Goal: Transaction & Acquisition: Purchase product/service

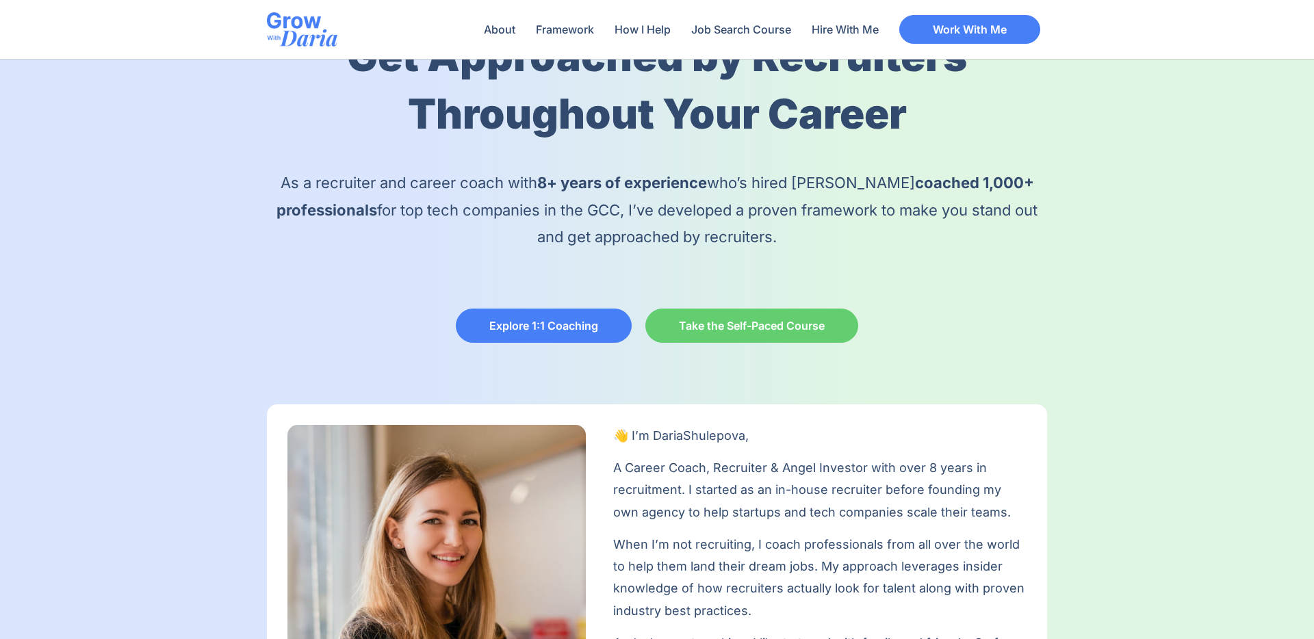
scroll to position [131, 0]
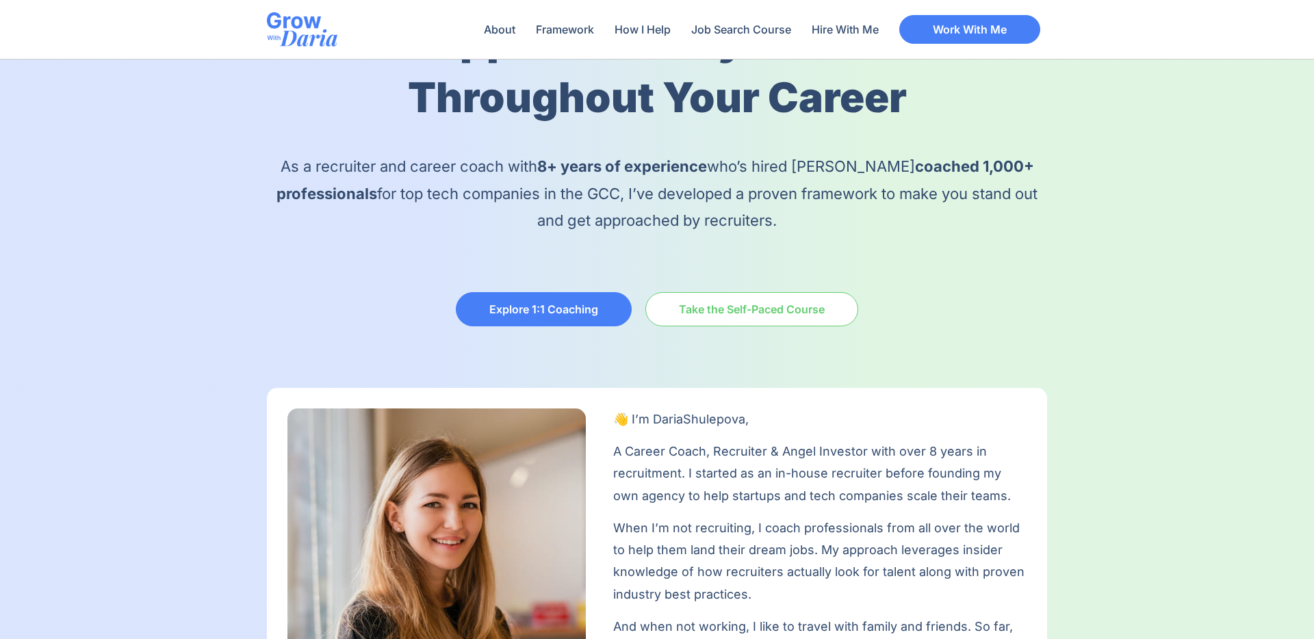
click at [725, 313] on span "Take the Self-Paced Course" at bounding box center [752, 309] width 146 height 11
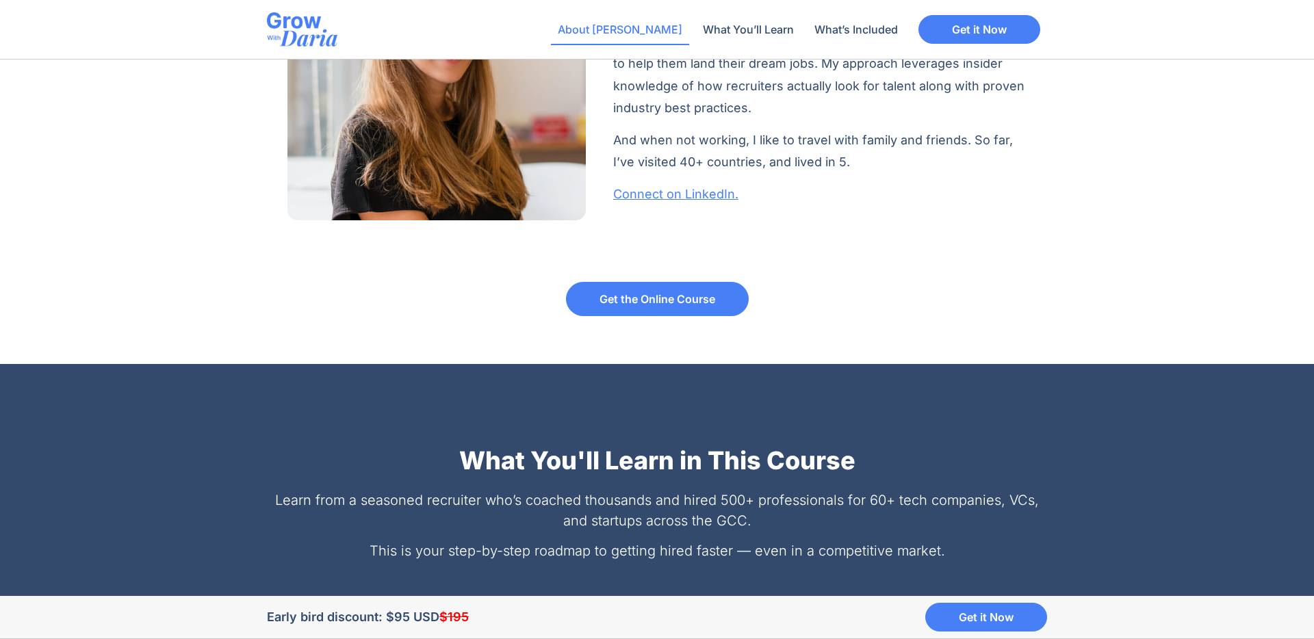
scroll to position [1208, 0]
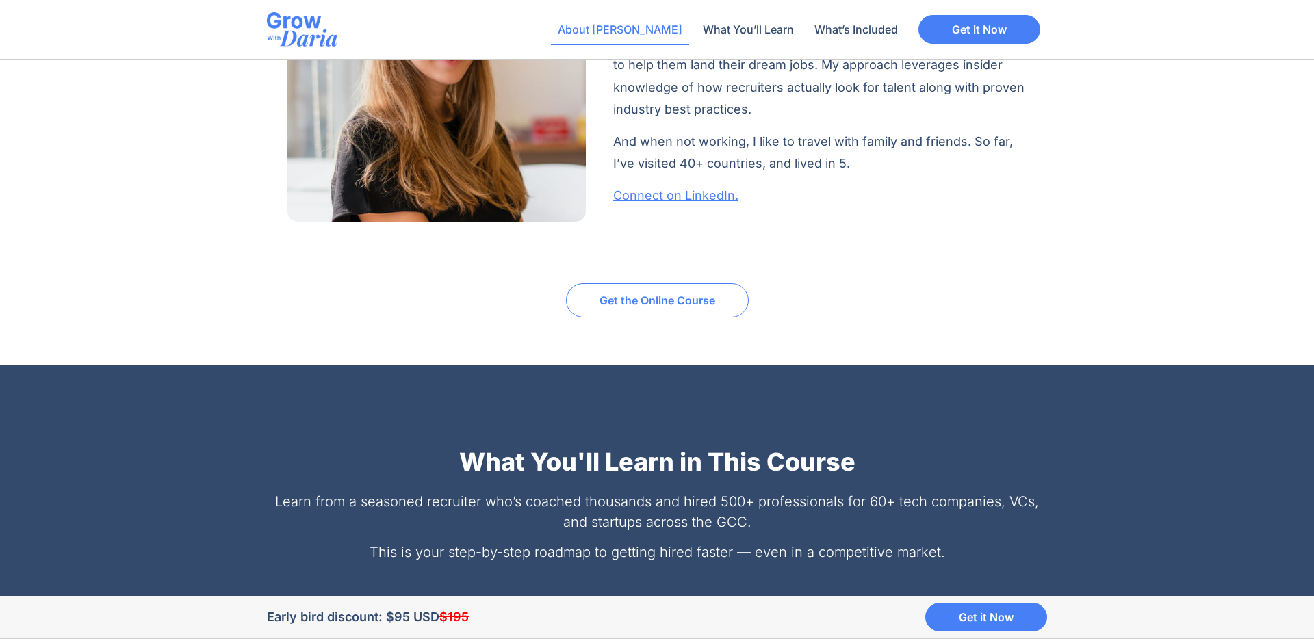
click at [701, 310] on link "Get the Online Course" at bounding box center [657, 300] width 183 height 34
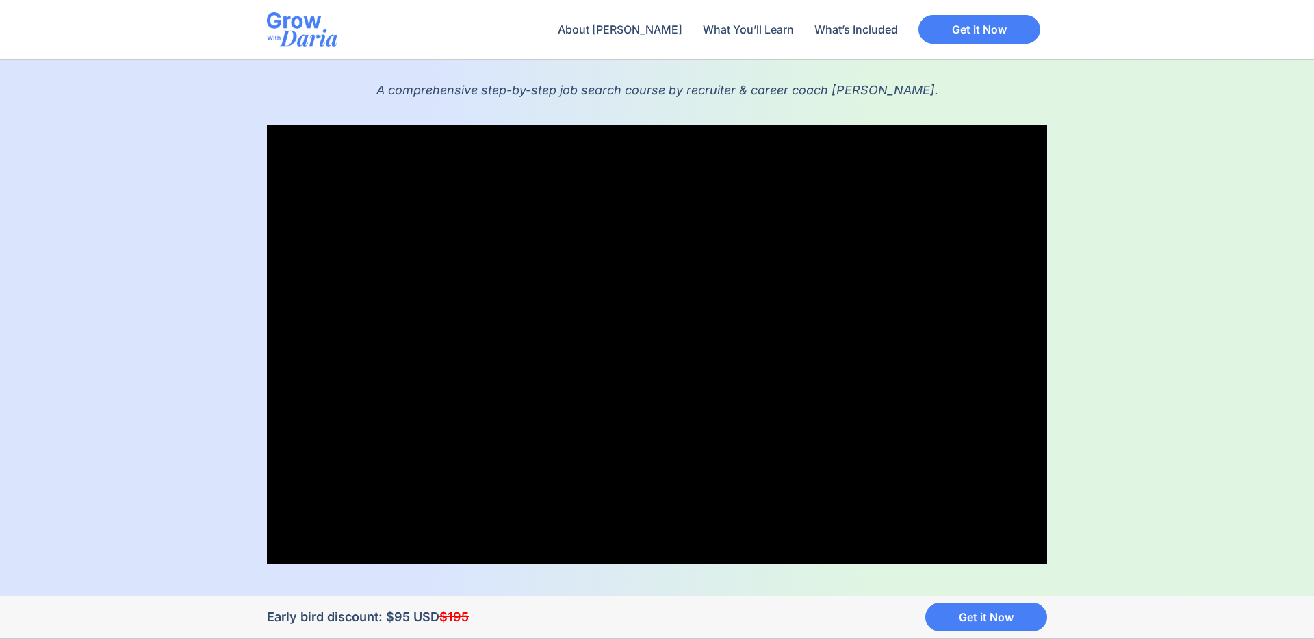
scroll to position [203, 0]
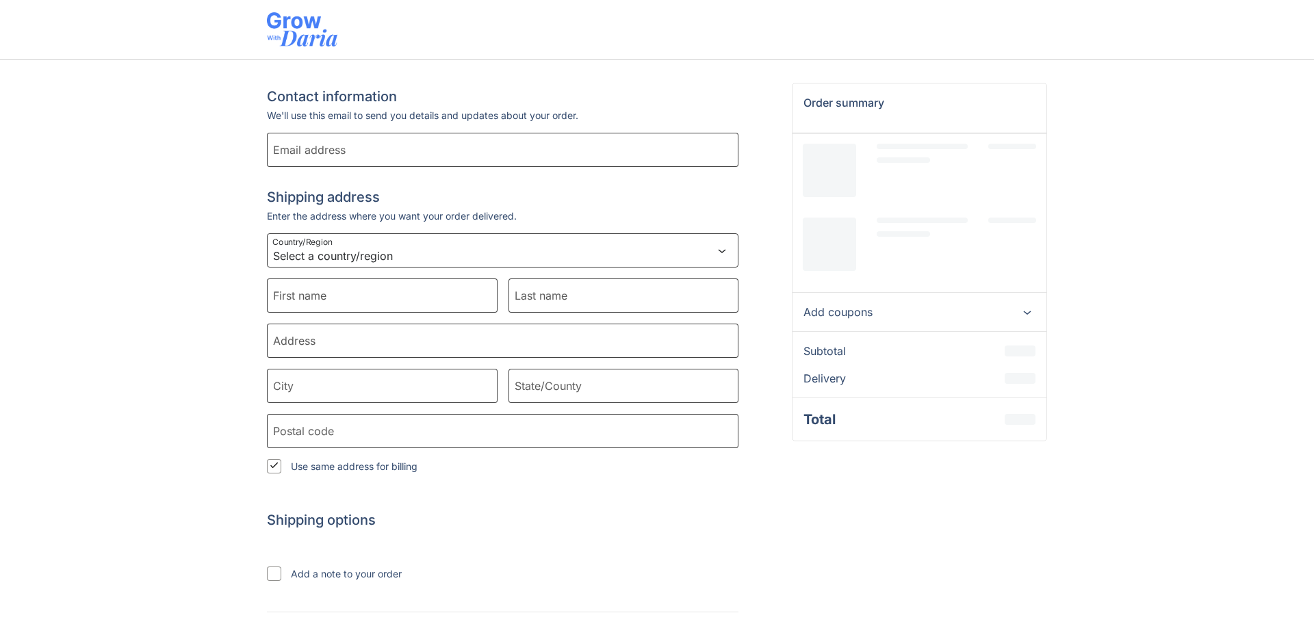
select select "AE"
